Goal: Task Accomplishment & Management: Manage account settings

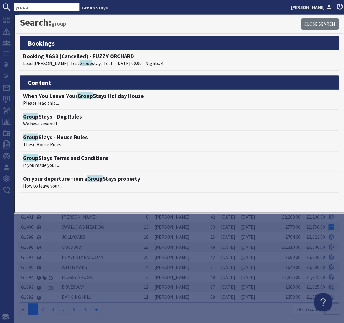
drag, startPoint x: 32, startPoint y: 9, endPoint x: 11, endPoint y: 5, distance: 21.7
click at [11, 5] on form "group" at bounding box center [40, 7] width 80 height 8
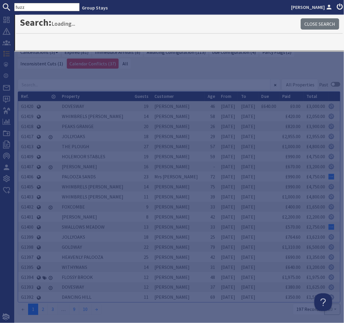
type input "fuzz"
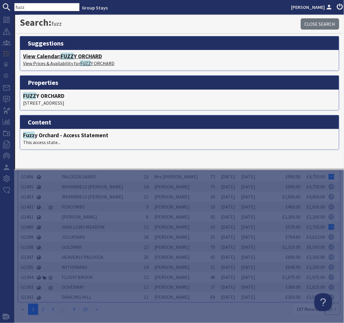
click at [75, 61] on p "View Prices & Availability for FUZZ Y ORCHARD" at bounding box center [179, 63] width 313 height 7
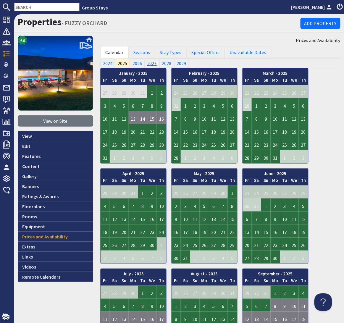
click at [149, 62] on link "2027" at bounding box center [152, 63] width 15 height 9
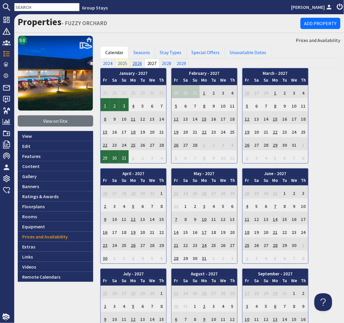
click at [138, 64] on link "2026" at bounding box center [137, 63] width 15 height 9
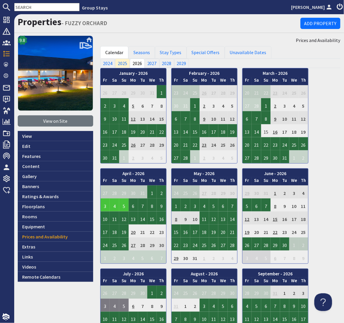
click at [46, 7] on input "text" at bounding box center [46, 7] width 65 height 8
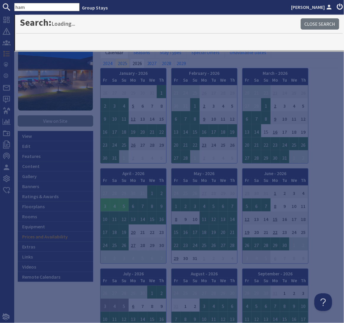
type input "ham"
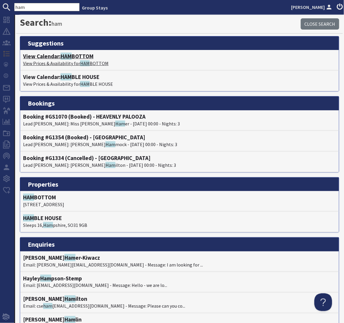
click at [74, 56] on h4 "View Calendar: HAM BOTTOM" at bounding box center [179, 56] width 313 height 7
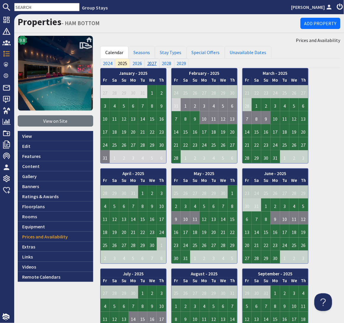
click at [154, 62] on link "2027" at bounding box center [152, 63] width 15 height 9
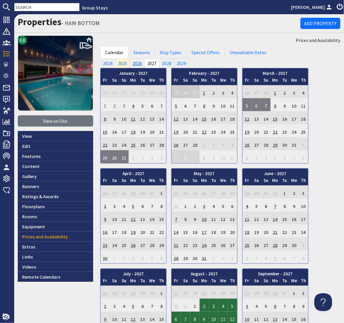
click at [137, 62] on link "2026" at bounding box center [137, 63] width 15 height 9
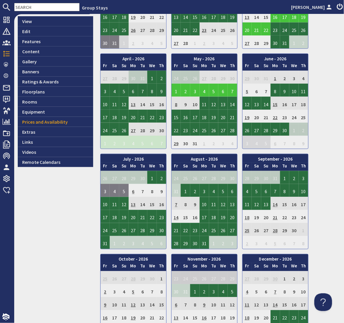
scroll to position [111, 0]
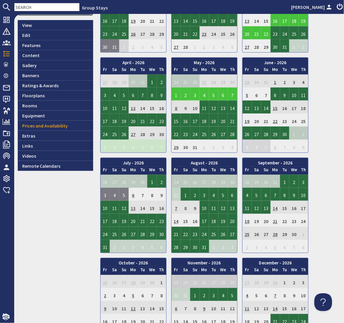
click at [46, 5] on input "text" at bounding box center [46, 7] width 65 height 8
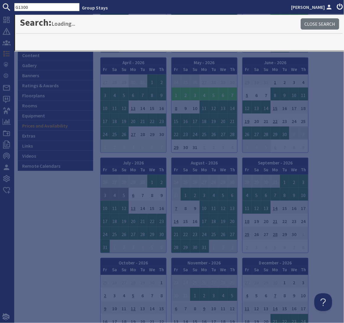
type input "G1300"
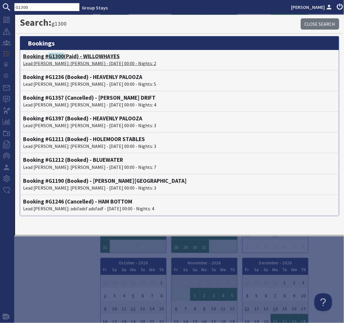
click at [54, 58] on span "G1300" at bounding box center [56, 56] width 15 height 7
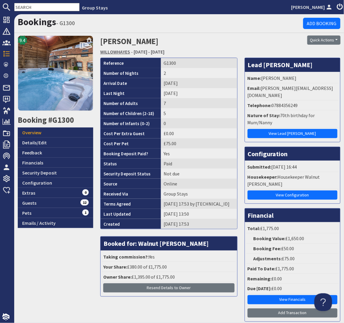
click at [124, 51] on link "WILLOWHAYES" at bounding box center [115, 52] width 30 height 6
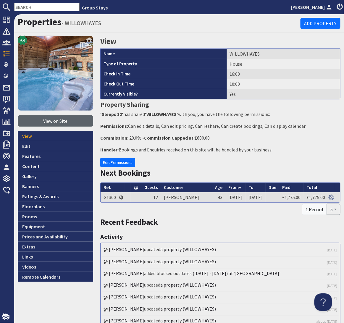
click at [63, 122] on link "View on Site" at bounding box center [55, 120] width 75 height 11
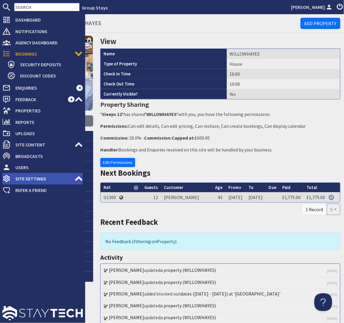
click at [77, 180] on use at bounding box center [78, 178] width 7 height 5
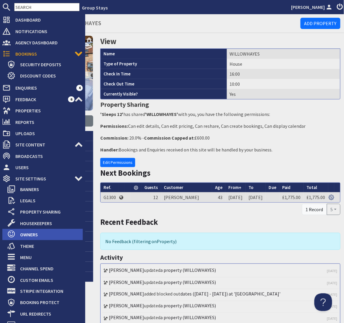
scroll to position [39, 0]
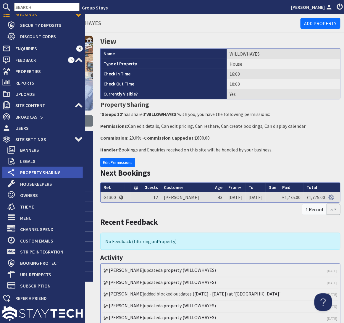
click at [39, 174] on span "Property Sharing" at bounding box center [48, 172] width 67 height 9
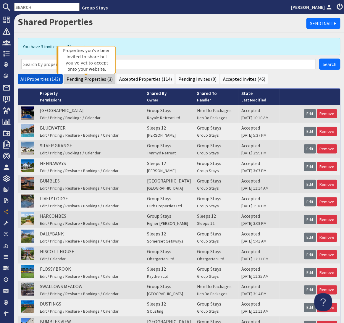
click at [93, 80] on link "Pending Properties (3)" at bounding box center [90, 79] width 46 height 6
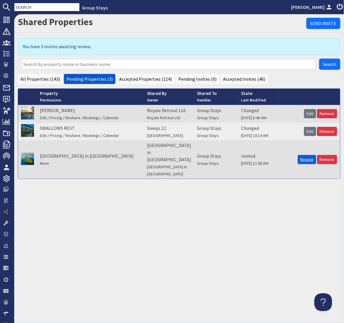
click at [308, 158] on link "Review" at bounding box center [307, 159] width 18 height 9
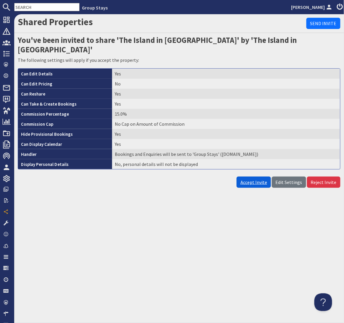
click at [264, 177] on link "Accept Invite" at bounding box center [254, 182] width 34 height 11
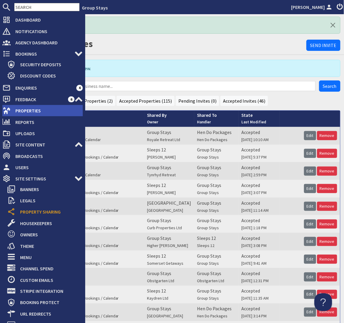
click at [26, 110] on span "Properties" at bounding box center [47, 110] width 72 height 9
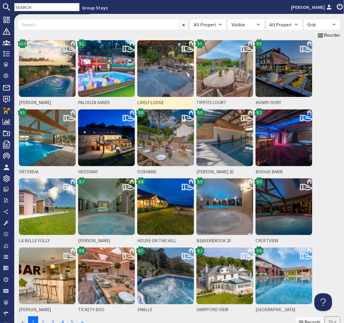
scroll to position [59, 0]
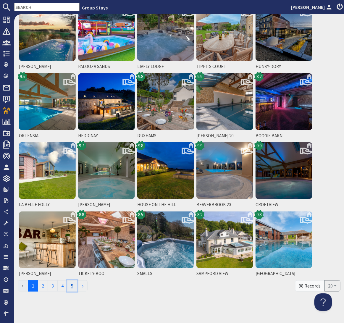
click at [73, 286] on link "5" at bounding box center [72, 286] width 10 height 11
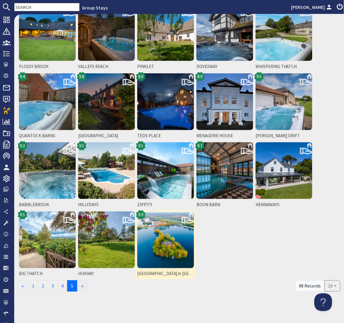
click at [167, 242] on img at bounding box center [165, 240] width 57 height 57
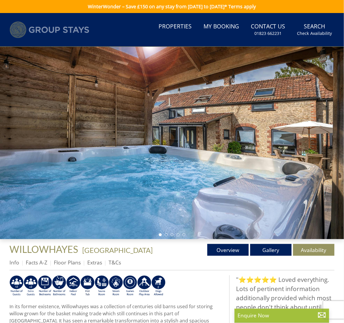
click at [59, 30] on img at bounding box center [49, 29] width 80 height 17
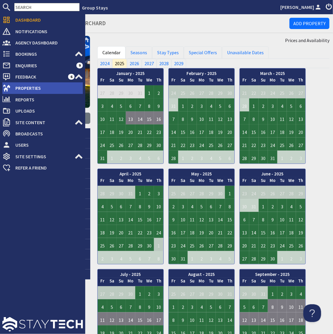
click at [29, 89] on span "Properties" at bounding box center [47, 87] width 72 height 9
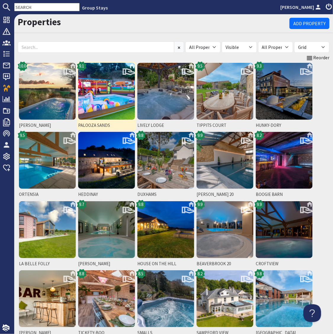
click at [112, 92] on img at bounding box center [106, 91] width 57 height 57
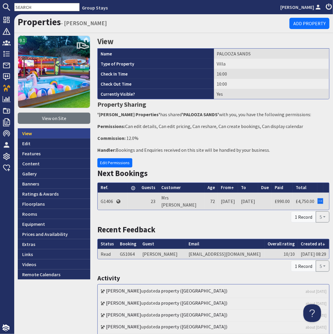
click at [30, 133] on link "View" at bounding box center [54, 133] width 73 height 10
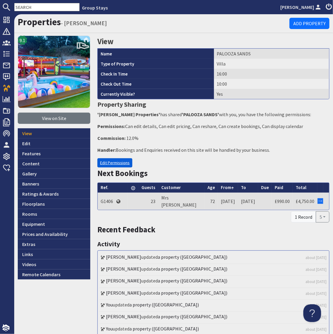
click at [107, 162] on link "Edit Permissions" at bounding box center [114, 162] width 35 height 9
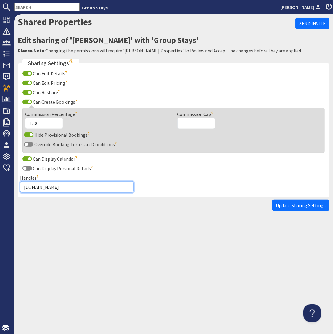
drag, startPoint x: 43, startPoint y: 188, endPoint x: 20, endPoint y: 188, distance: 23.1
click at [20, 188] on input "www.groupstays.co.uk" at bounding box center [77, 186] width 114 height 11
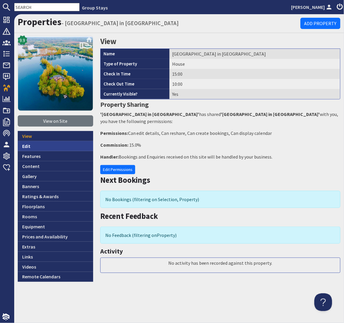
click at [26, 146] on link "Edit" at bounding box center [55, 146] width 75 height 10
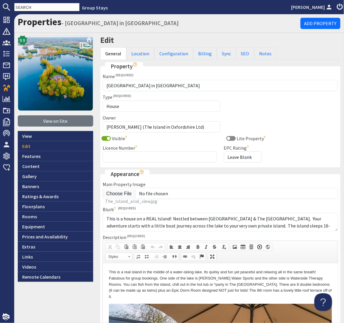
click at [96, 175] on div "9.9 View on Site View Edit Features Content Gallery Banners Ratings & Awards Fl…" at bounding box center [55, 260] width 83 height 448
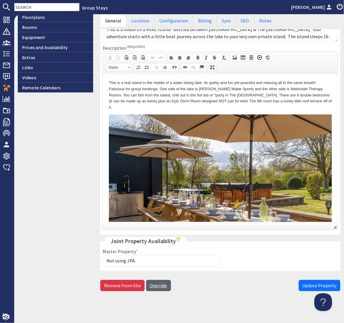
click at [162, 287] on link "Override" at bounding box center [158, 285] width 25 height 11
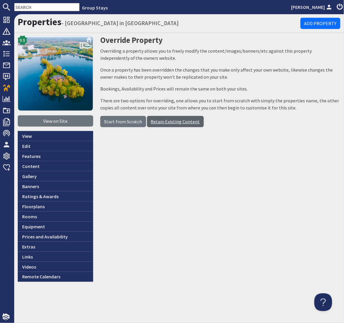
click at [169, 123] on link "Retain Existing Content" at bounding box center [175, 121] width 57 height 11
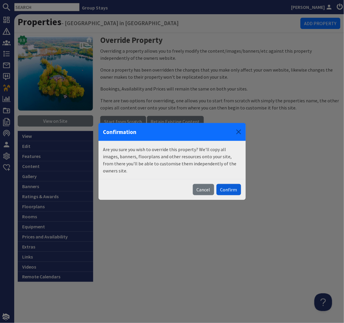
click at [230, 188] on button "Confirm" at bounding box center [229, 189] width 25 height 11
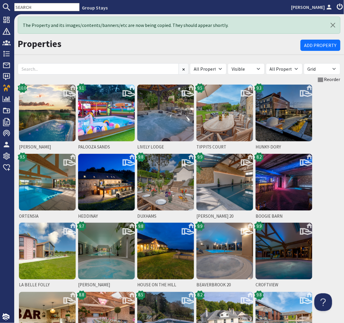
click at [44, 9] on input "text" at bounding box center [46, 7] width 65 height 8
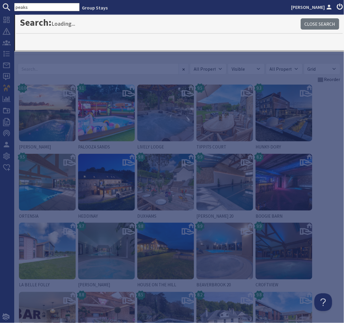
type input "peaks"
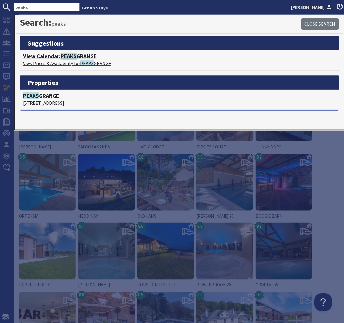
click at [71, 55] on span "PEAKS" at bounding box center [69, 56] width 16 height 7
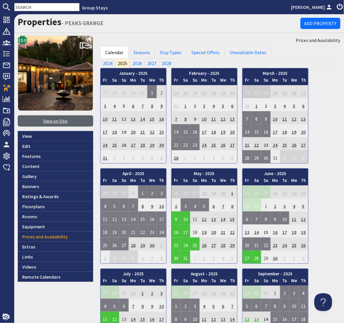
click at [62, 121] on link "View on Site" at bounding box center [55, 120] width 75 height 11
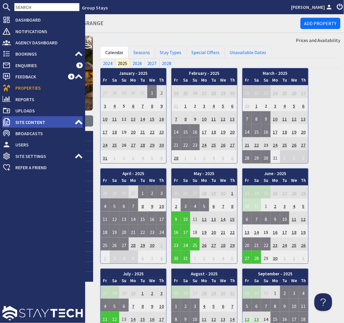
click at [75, 121] on icon at bounding box center [79, 122] width 8 height 8
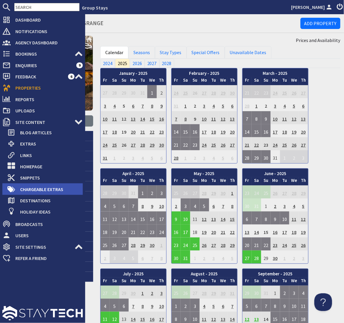
click at [35, 189] on span "Chargeable Extras" at bounding box center [48, 189] width 67 height 9
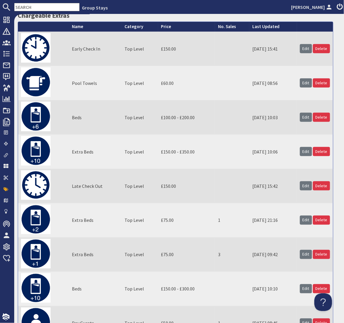
scroll to position [76, 0]
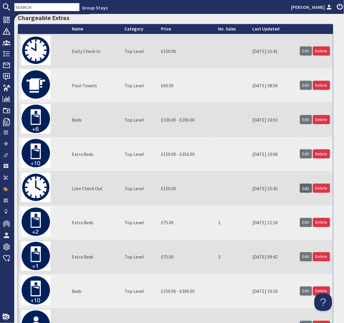
click at [306, 190] on link "Edit" at bounding box center [306, 188] width 12 height 9
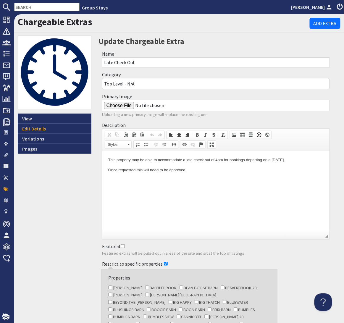
click at [87, 189] on div "View Edit Details Variations Images" at bounding box center [54, 277] width 81 height 482
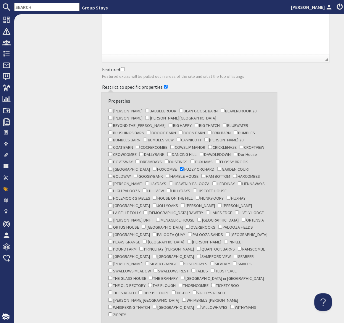
scroll to position [177, 0]
click at [202, 174] on input "HAM BOTTOM" at bounding box center [204, 176] width 4 height 4
checkbox input "true"
click at [110, 109] on input "[PERSON_NAME]" at bounding box center [110, 111] width 4 height 4
checkbox input "true"
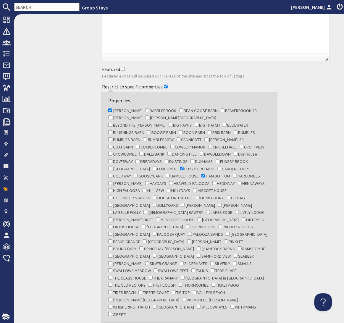
click at [223, 124] on input "BLUEWATER" at bounding box center [225, 125] width 4 height 4
checkbox input "true"
click at [112, 131] on input "BLUSHINGS BARN" at bounding box center [110, 133] width 4 height 4
checkbox input "true"
click at [151, 131] on input "BOOGIE BARN" at bounding box center [149, 133] width 4 height 4
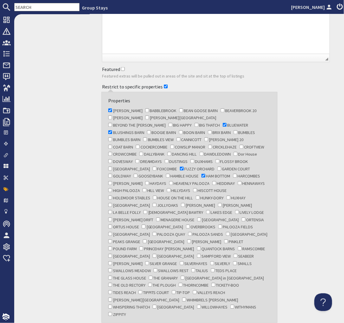
checkbox input "true"
click at [212, 131] on input "BRIX BARN" at bounding box center [210, 133] width 4 height 4
checkbox input "true"
click at [111, 145] on input "COAT BARN" at bounding box center [110, 147] width 4 height 4
checkbox input "true"
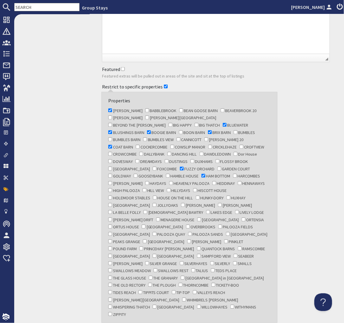
click at [138, 145] on input "COCKERCOMBE" at bounding box center [138, 147] width 4 height 4
checkbox input "true"
click at [211, 145] on input "CRICKLEHAZE" at bounding box center [210, 147] width 4 height 4
checkbox input "true"
click at [111, 152] on input "CROWCOMBE" at bounding box center [110, 154] width 4 height 4
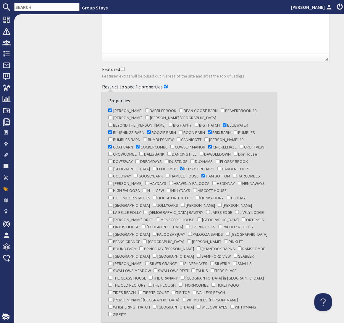
checkbox input "true"
click at [169, 152] on input "DANCING HILL" at bounding box center [170, 154] width 4 height 4
checkbox input "true"
click at [166, 160] on input "DUSTINGS" at bounding box center [167, 162] width 4 height 4
checkbox input "true"
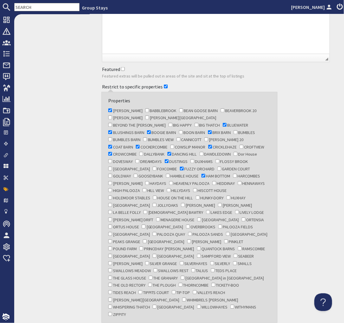
click at [218, 160] on input "FLOSSY BROOK" at bounding box center [218, 162] width 4 height 4
checkbox input "true"
click at [153, 167] on input "FOXCOMBE" at bounding box center [155, 169] width 4 height 4
checkbox input "true"
click at [218, 167] on input "GARDEN COURT" at bounding box center [220, 169] width 4 height 4
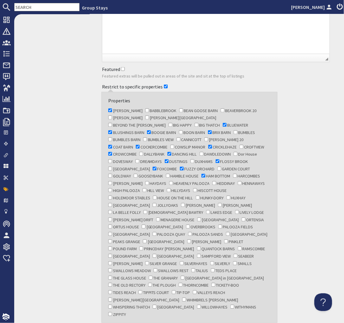
checkbox input "true"
click at [112, 174] on input "GOLDWAY" at bounding box center [110, 176] width 4 height 4
checkbox input "true"
click at [233, 174] on input "HARCOMBES" at bounding box center [235, 176] width 4 height 4
checkbox input "true"
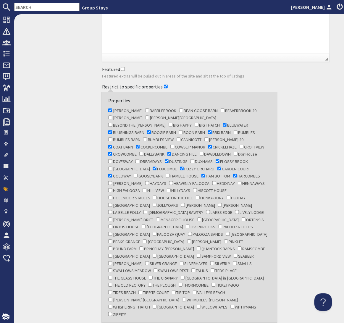
drag, startPoint x: 110, startPoint y: 173, endPoint x: 118, endPoint y: 174, distance: 8.9
click at [110, 181] on input "[PERSON_NAME]" at bounding box center [110, 183] width 4 height 4
checkbox input "true"
click at [213, 181] on input "HEDDINAY" at bounding box center [215, 183] width 4 height 4
checkbox input "true"
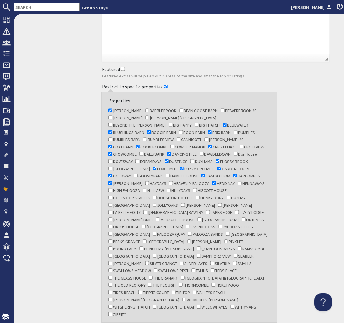
click at [145, 189] on input "HILL VIEW" at bounding box center [145, 191] width 4 height 4
checkbox input "true"
click at [111, 196] on input "HOLEMOOR STABLES" at bounding box center [110, 198] width 4 height 4
checkbox input "true"
click at [184, 203] on input "[PERSON_NAME]" at bounding box center [183, 205] width 4 height 4
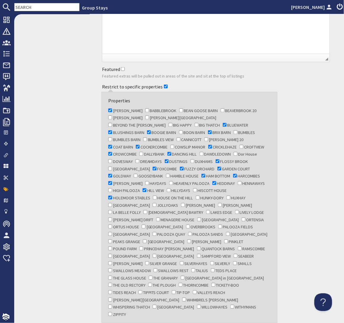
checkbox input "true"
click at [235, 210] on input "LIVELY LODGE" at bounding box center [237, 212] width 4 height 4
checkbox input "true"
click at [110, 218] on input "[PERSON_NAME] DRIFT" at bounding box center [110, 220] width 4 height 4
checkbox input "true"
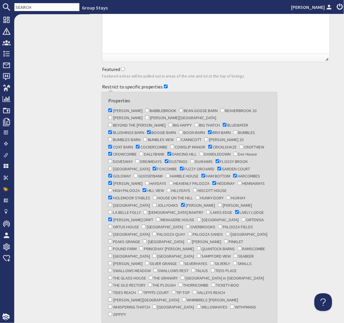
click at [156, 218] on input "MENAGERIE HOUSE" at bounding box center [158, 220] width 4 height 4
checkbox input "true"
click at [242, 218] on input "ORTENSIA" at bounding box center [244, 220] width 4 height 4
checkbox input "true"
click at [145, 225] on input "[GEOGRAPHIC_DATA]" at bounding box center [144, 227] width 4 height 4
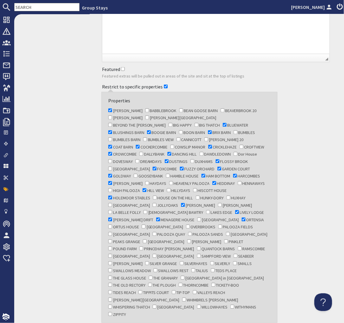
checkbox input "true"
click at [187, 240] on input "[PERSON_NAME]" at bounding box center [189, 242] width 4 height 4
checkbox input "true"
click at [224, 240] on input "PINKLET" at bounding box center [226, 242] width 4 height 4
checkbox input "true"
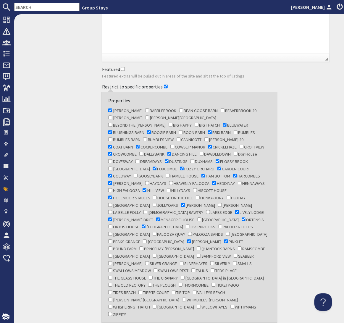
click at [112, 247] on input "POUND FARM" at bounding box center [110, 249] width 4 height 4
checkbox input "true"
click at [197, 247] on input "QUANTOCK BARNS" at bounding box center [199, 249] width 4 height 4
checkbox input "true"
click at [238, 247] on input "RAMSCOMBE" at bounding box center [240, 249] width 4 height 4
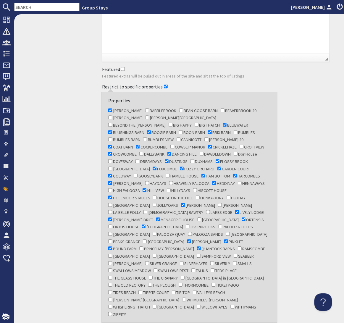
checkbox input "true"
click at [153, 254] on input "[GEOGRAPHIC_DATA]" at bounding box center [155, 256] width 4 height 4
checkbox input "true"
click at [197, 254] on input "SAMPFORD VIEW" at bounding box center [199, 256] width 4 height 4
checkbox input "true"
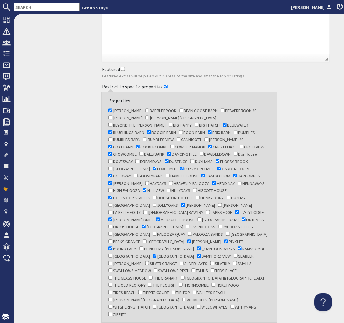
click at [112, 262] on input "[PERSON_NAME]" at bounding box center [110, 264] width 4 height 4
checkbox input "true"
click at [211, 269] on input "TEDS PLACE" at bounding box center [213, 271] width 4 height 4
checkbox input "true"
click at [153, 276] on input "THE GRANARY" at bounding box center [151, 278] width 4 height 4
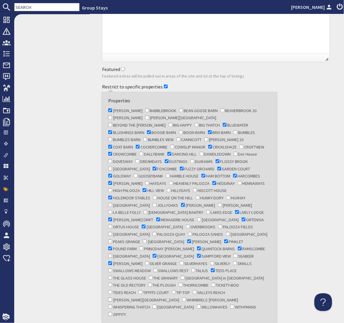
checkbox input "true"
click at [112, 283] on input "THE OLD RECTORY" at bounding box center [110, 285] width 4 height 4
checkbox input "true"
click at [152, 283] on input "THE PLOUGH" at bounding box center [150, 285] width 4 height 4
checkbox input "true"
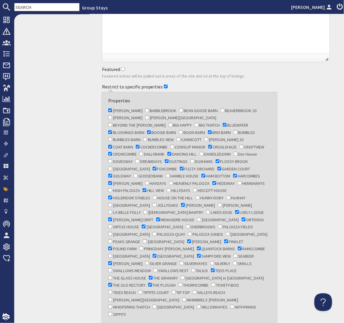
click at [183, 283] on input "THORNCOMBE" at bounding box center [181, 285] width 4 height 4
checkbox input "true"
click at [182, 298] on input "WHIMBRELS [PERSON_NAME]" at bounding box center [184, 300] width 4 height 4
checkbox input "true"
click at [112, 305] on input "WHISPERING THATCH" at bounding box center [110, 307] width 4 height 4
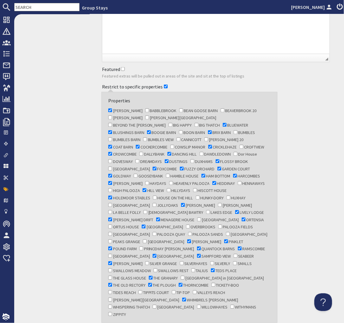
checkbox input "true"
click at [197, 305] on input "WILLOWHAYES" at bounding box center [199, 307] width 4 height 4
checkbox input "true"
click at [231, 305] on input "WITHYMANS" at bounding box center [233, 307] width 4 height 4
checkbox input "true"
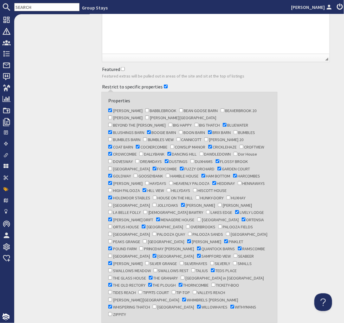
click at [110, 240] on input "PEAKS GRANGE" at bounding box center [110, 242] width 4 height 4
checkbox input "true"
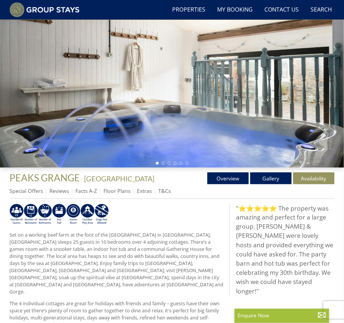
scroll to position [59, 0]
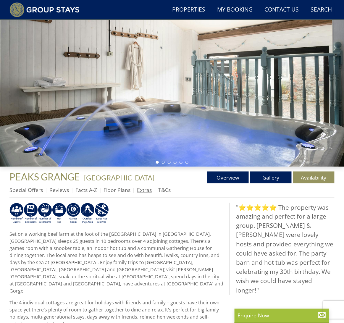
click at [142, 189] on link "Extras" at bounding box center [144, 189] width 15 height 7
